Goal: Information Seeking & Learning: Learn about a topic

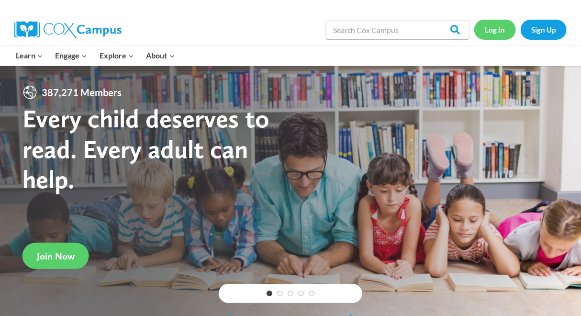
click at [495, 33] on link "Log In" at bounding box center [496, 30] width 42 height 20
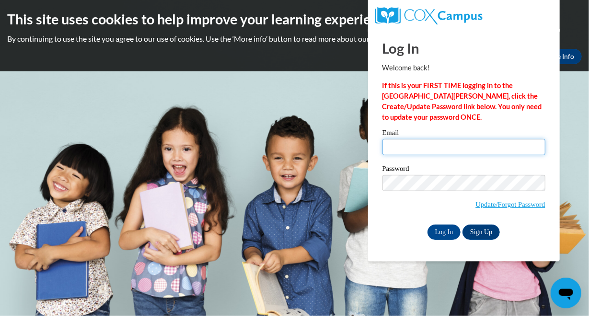
type input "mcneelywendy@aasd.k12.wi.us"
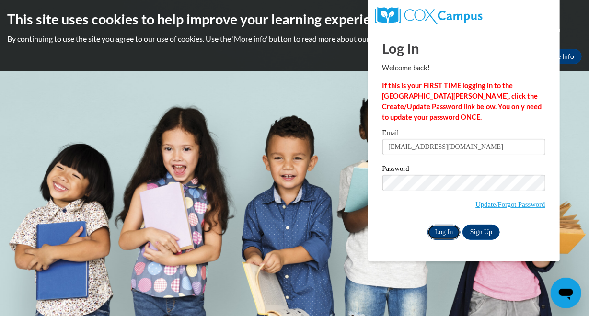
click at [447, 233] on input "Log In" at bounding box center [444, 232] width 34 height 15
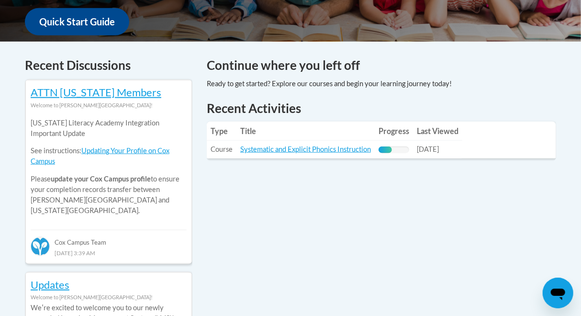
scroll to position [363, 0]
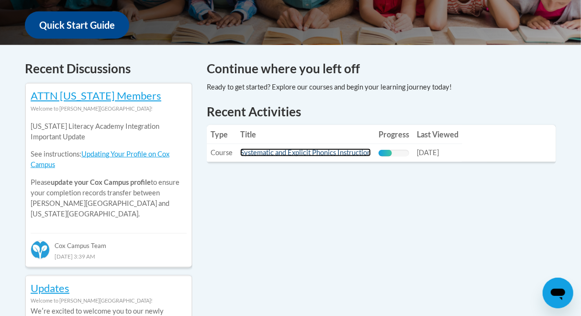
click at [312, 155] on link "Systematic and Explicit Phonics Instruction" at bounding box center [305, 152] width 131 height 8
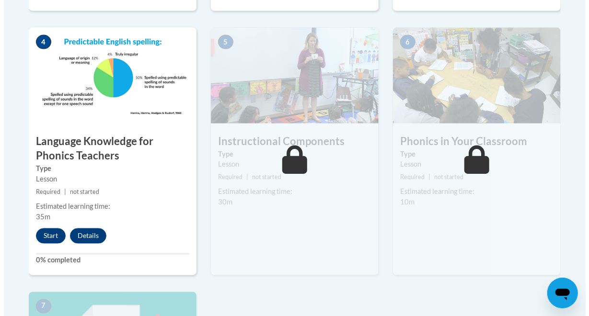
scroll to position [581, 0]
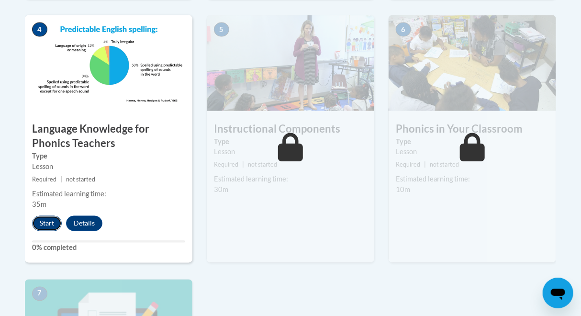
click at [54, 225] on button "Start" at bounding box center [47, 223] width 30 height 15
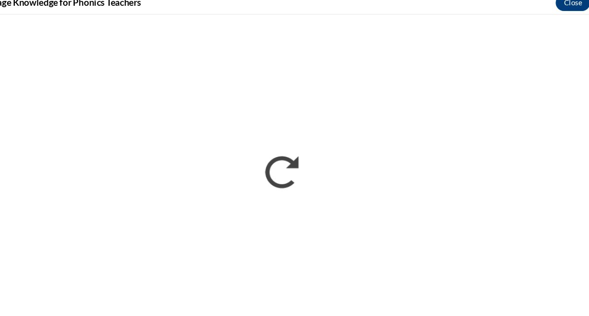
scroll to position [580, 0]
